Goal: Information Seeking & Learning: Compare options

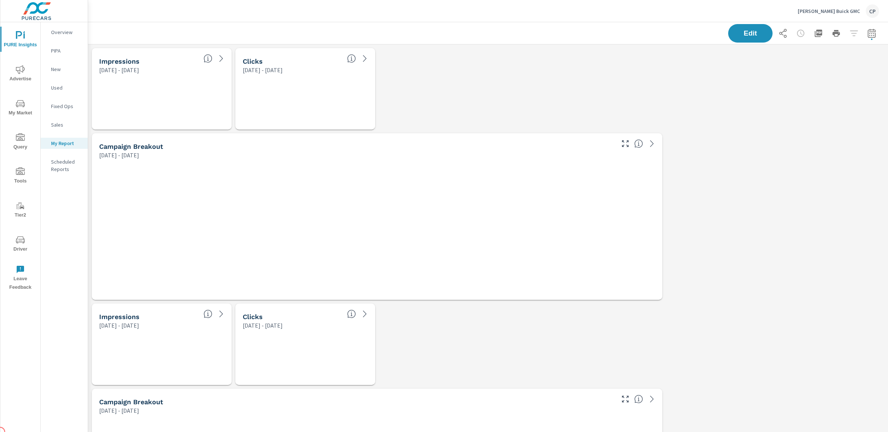
scroll to position [2046, 800]
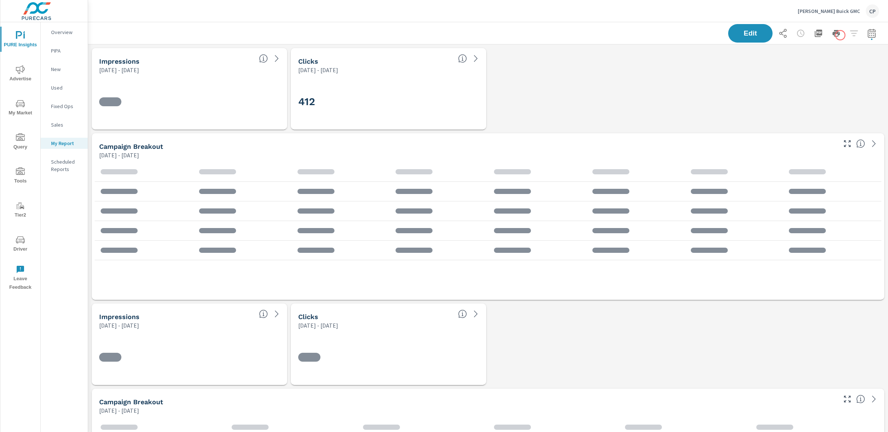
scroll to position [256, 0]
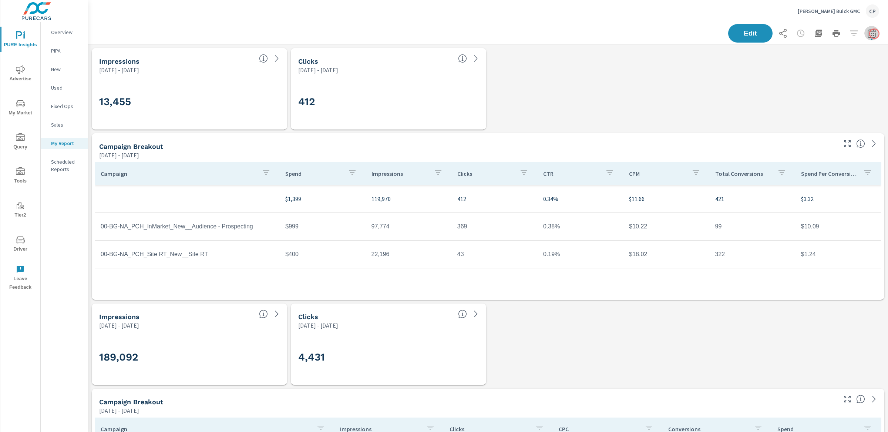
click at [666, 34] on icon "button" at bounding box center [871, 33] width 9 height 9
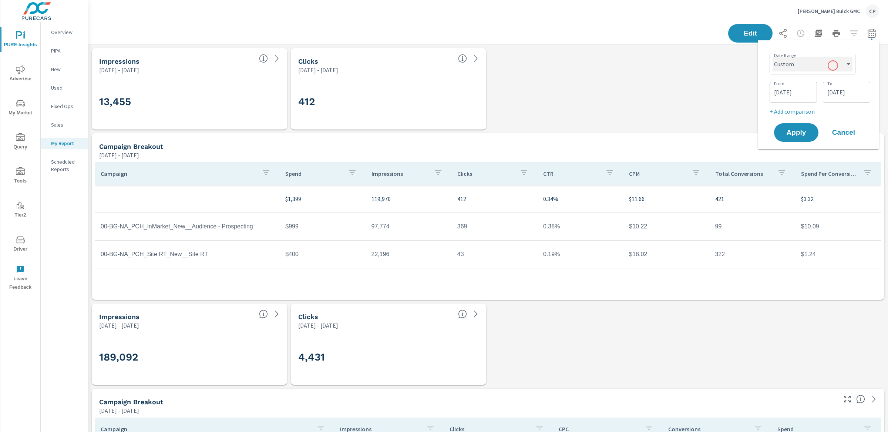
click at [666, 65] on select "Custom Yesterday Last week Last 7 days Last 14 days Last 30 days Last 45 days L…" at bounding box center [812, 64] width 80 height 15
select select "Last month"
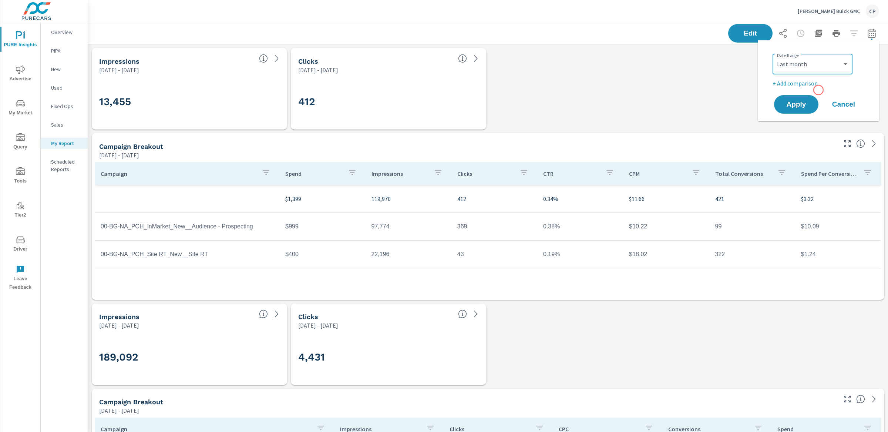
click at [666, 86] on p "+ Add comparison" at bounding box center [819, 83] width 95 height 9
click at [666, 93] on select "Custom Previous period Previous month Previous year" at bounding box center [812, 96] width 74 height 15
select select "Previous month"
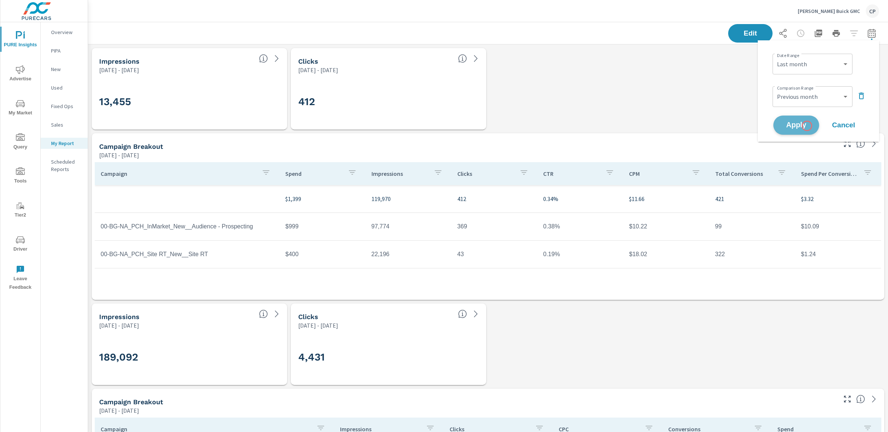
click at [666, 126] on span "Apply" at bounding box center [796, 125] width 30 height 7
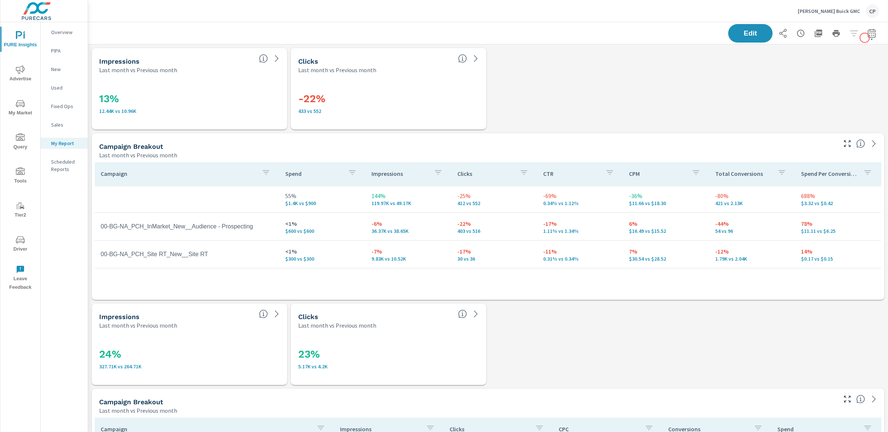
click at [666, 38] on button "button" at bounding box center [871, 33] width 15 height 15
select select "Last month"
select select "Previous month"
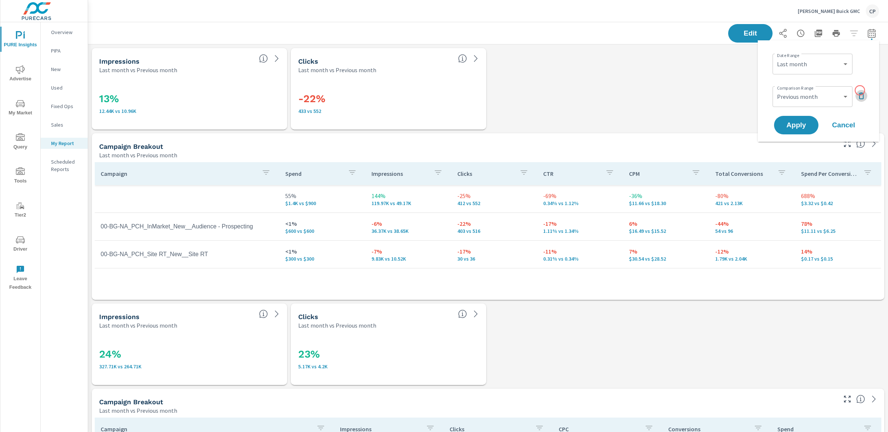
click at [666, 90] on button "button" at bounding box center [861, 96] width 12 height 12
click at [666, 104] on span "Apply" at bounding box center [796, 104] width 30 height 7
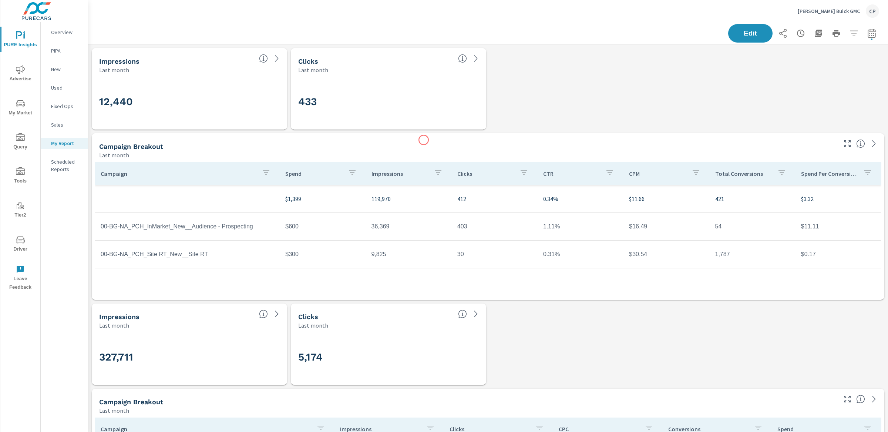
click at [424, 140] on div "Campaign Breakout Last month" at bounding box center [465, 146] width 747 height 26
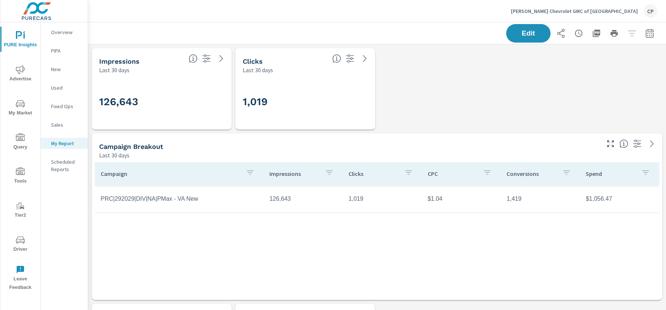
scroll to position [1365, 578]
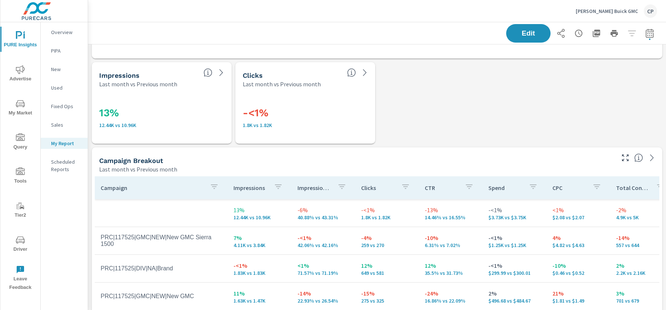
scroll to position [982, 0]
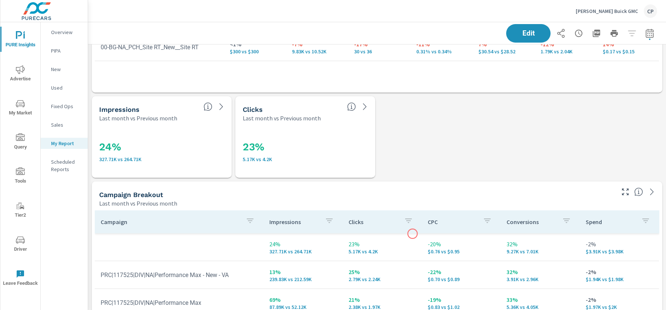
scroll to position [208, 0]
click at [21, 78] on span "Advertise" at bounding box center [21, 74] width 36 height 18
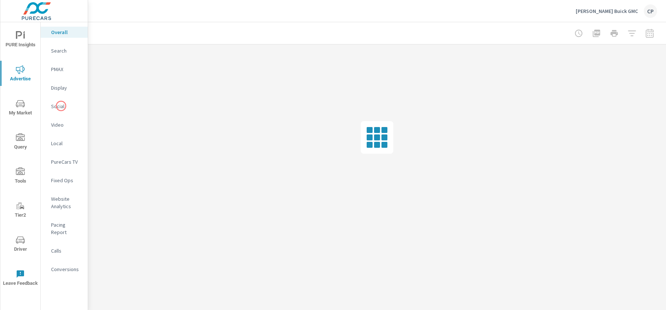
click at [61, 105] on p "Social" at bounding box center [66, 105] width 31 height 7
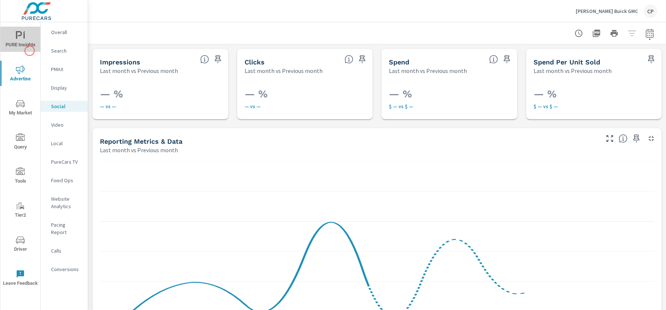
click at [30, 51] on button "PURE Insights" at bounding box center [20, 39] width 40 height 25
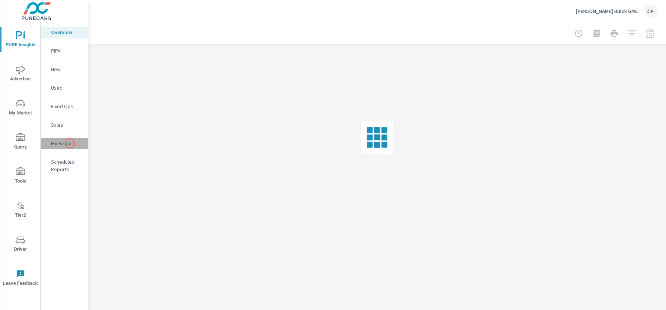
click at [70, 143] on p "My Report" at bounding box center [66, 142] width 31 height 7
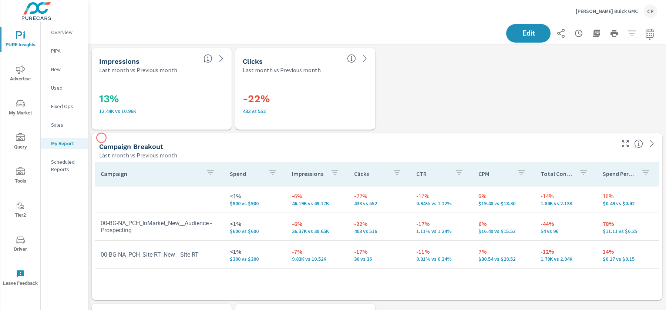
scroll to position [229, 0]
click at [160, 156] on p "Last month vs Previous month" at bounding box center [138, 155] width 78 height 9
click at [533, 30] on span "Edit" at bounding box center [528, 33] width 30 height 7
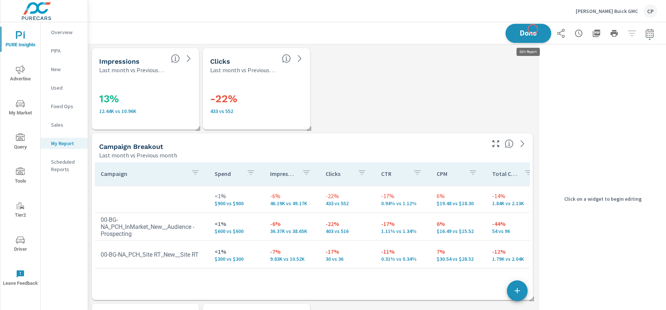
scroll to position [2046, 449]
click at [102, 151] on p "Last month vs Previous month" at bounding box center [138, 155] width 78 height 9
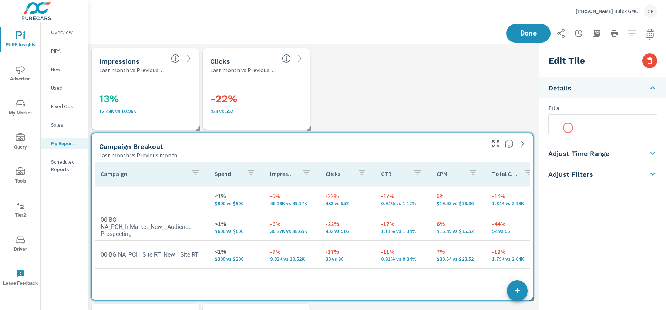
click at [568, 128] on input "text" at bounding box center [603, 124] width 108 height 19
type input "Display Campaign Breakout"
click at [526, 32] on div "Done" at bounding box center [581, 33] width 151 height 18
click at [527, 36] on span "Done" at bounding box center [528, 33] width 30 height 7
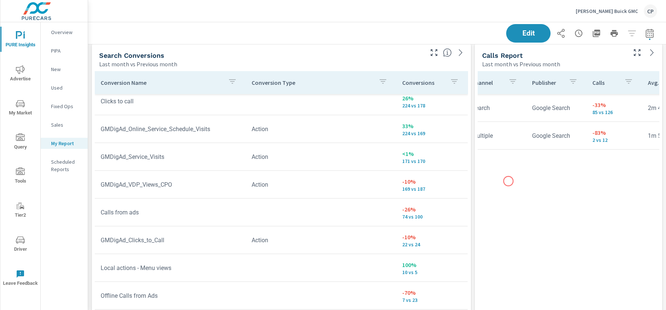
scroll to position [0, 0]
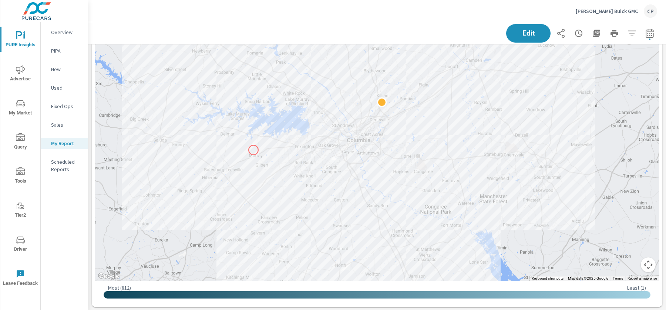
scroll to position [1091, 0]
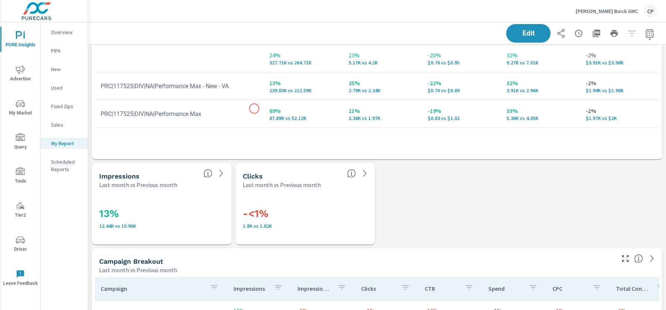
scroll to position [394, 0]
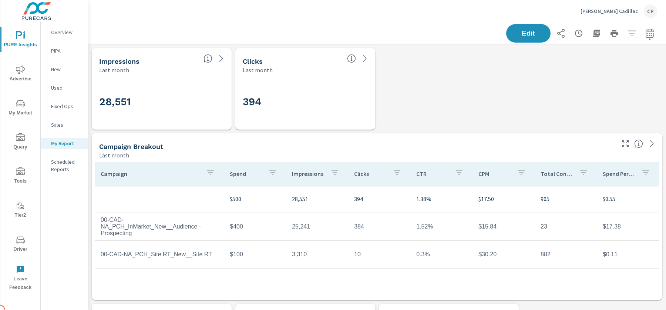
scroll to position [28, 0]
click at [649, 32] on icon "button" at bounding box center [649, 33] width 9 height 9
select select "Last month"
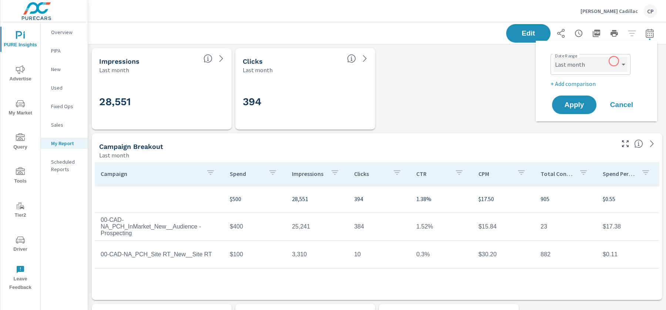
click at [609, 65] on select "Custom Yesterday Last week Last 7 days Last 14 days Last 30 days Last 45 days L…" at bounding box center [590, 64] width 74 height 15
click at [579, 79] on p "+ Add comparison" at bounding box center [597, 83] width 95 height 9
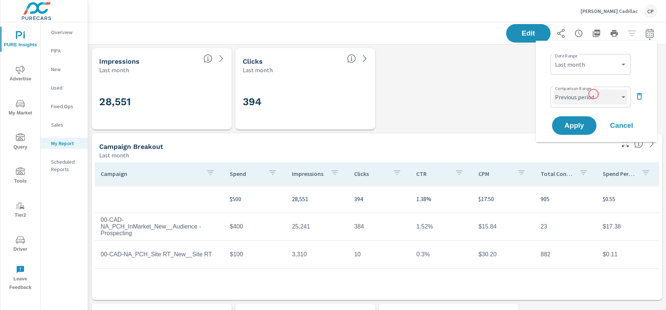
click at [593, 94] on select "Custom Previous period Previous month Previous year" at bounding box center [590, 97] width 74 height 15
select select "Previous month"
click at [579, 127] on span "Apply" at bounding box center [574, 125] width 30 height 7
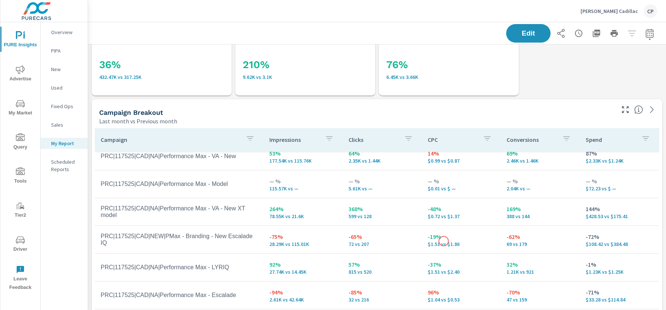
scroll to position [243, 0]
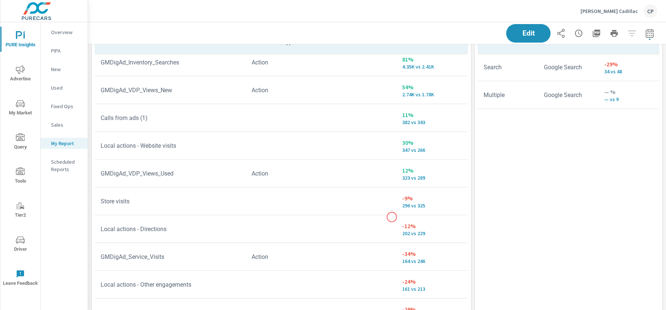
scroll to position [3, 0]
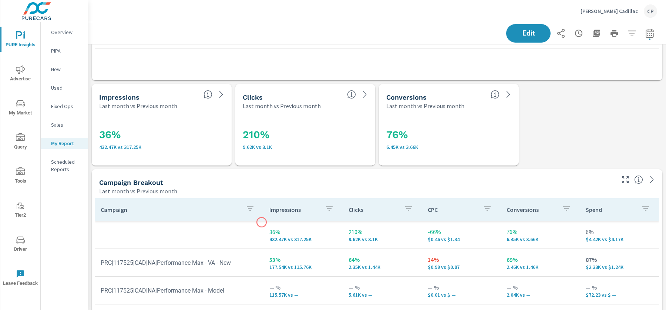
scroll to position [345, 0]
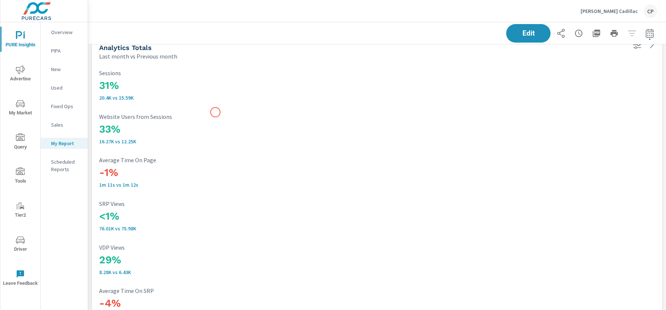
scroll to position [1865, 0]
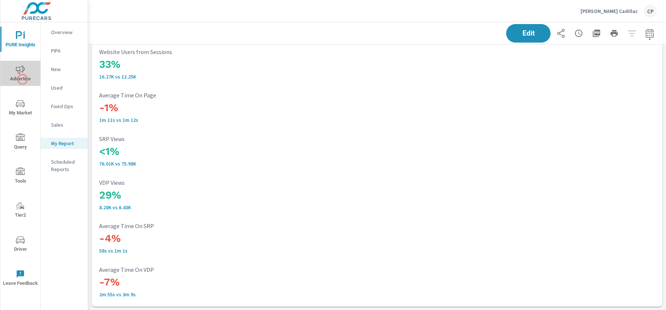
click at [23, 79] on span "Advertise" at bounding box center [21, 74] width 36 height 18
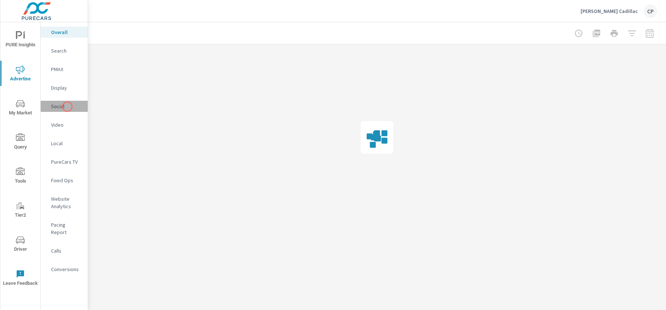
click at [67, 107] on p "Social" at bounding box center [66, 105] width 31 height 7
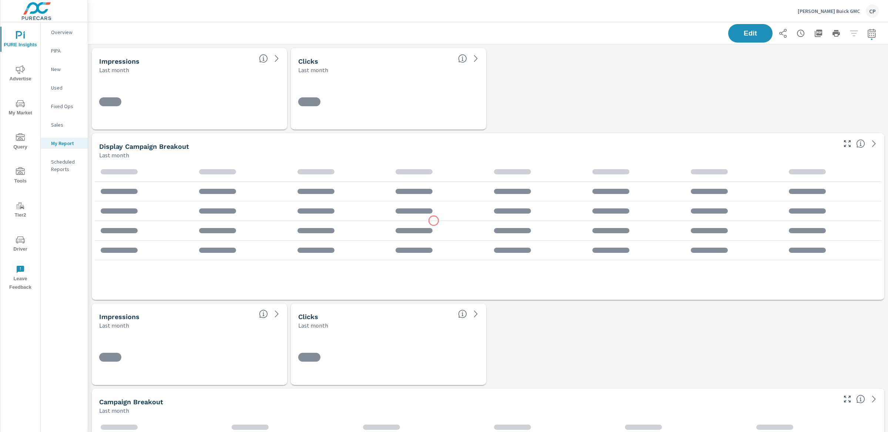
scroll to position [2046, 800]
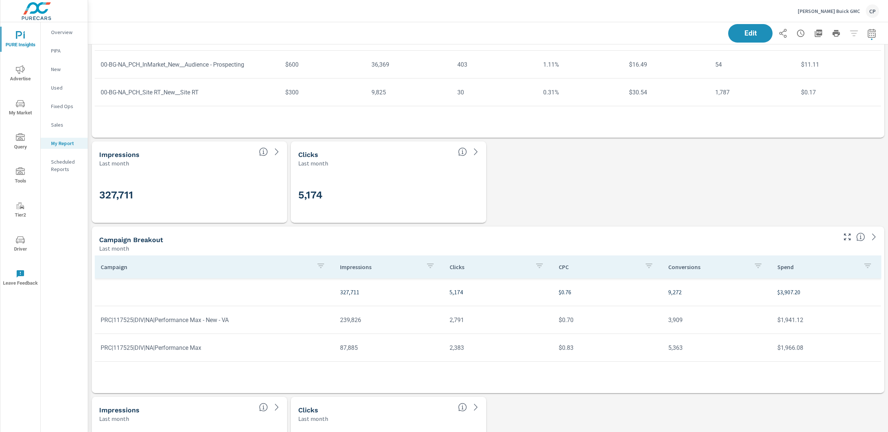
scroll to position [166, 0]
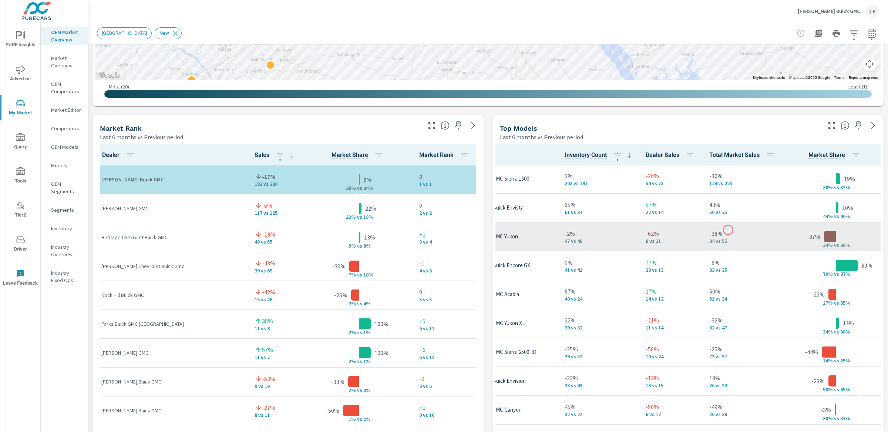
scroll to position [1, 61]
